Goal: Transaction & Acquisition: Purchase product/service

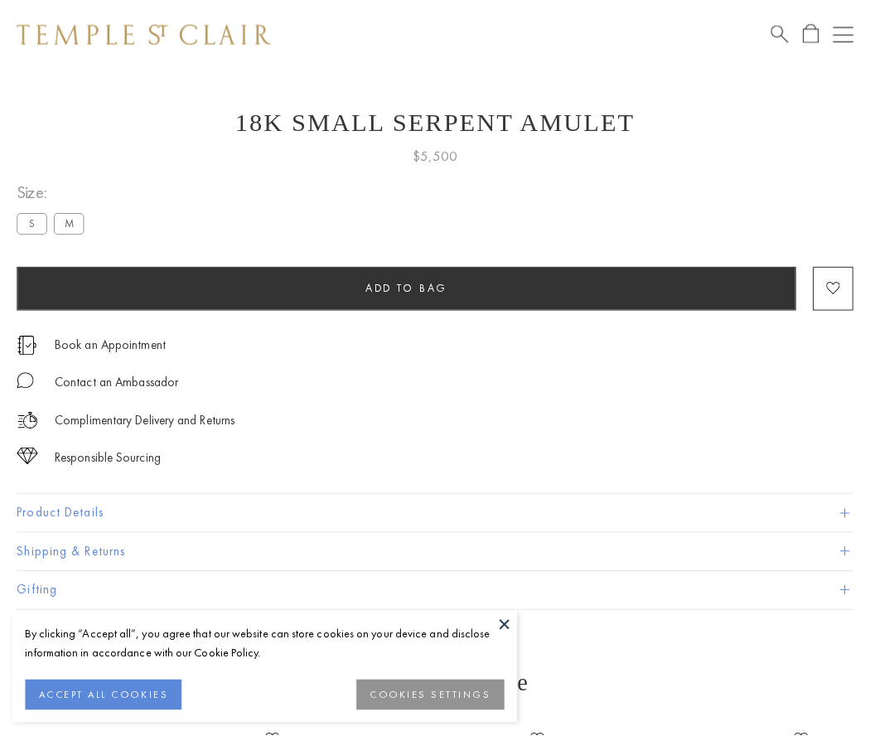
scroll to position [66, 0]
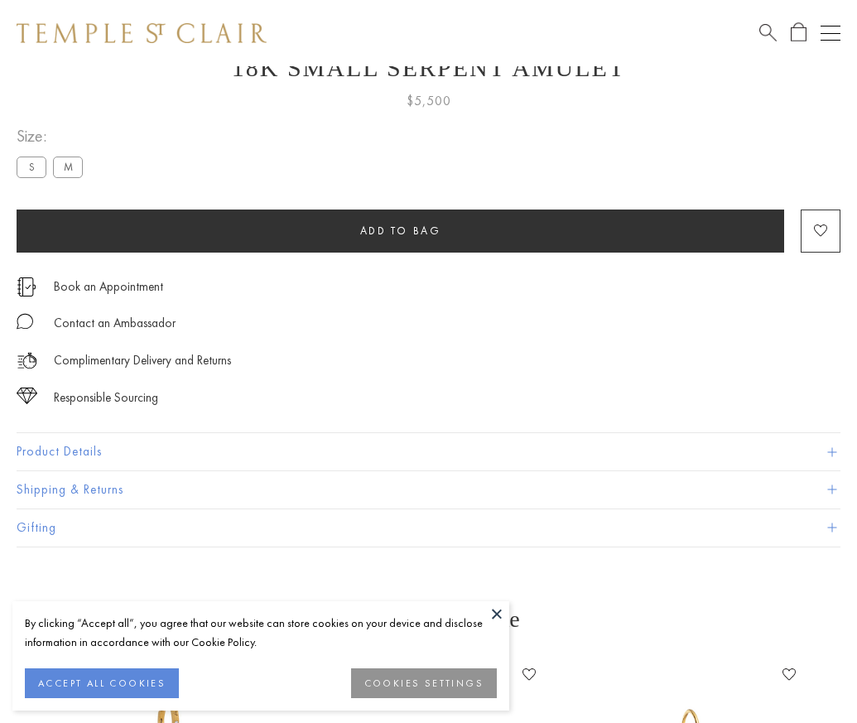
click at [400, 230] on span "Add to bag" at bounding box center [400, 231] width 81 height 14
